Goal: Find specific page/section: Find specific page/section

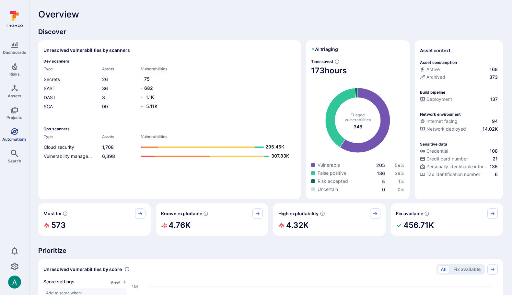
click at [15, 137] on span "Automations" at bounding box center [14, 139] width 24 height 5
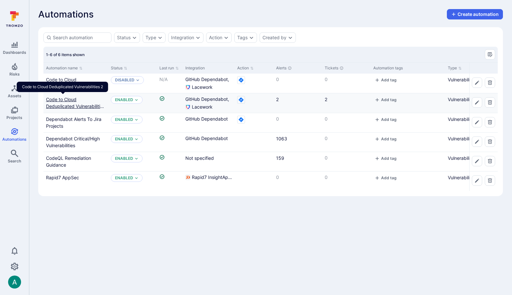
click at [58, 100] on link "Code to Cloud Deduplicated Vulnerabilities 2" at bounding box center [75, 105] width 59 height 19
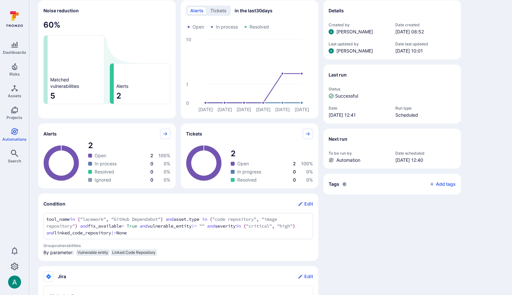
scroll to position [129, 0]
